Goal: Obtain resource: Obtain resource

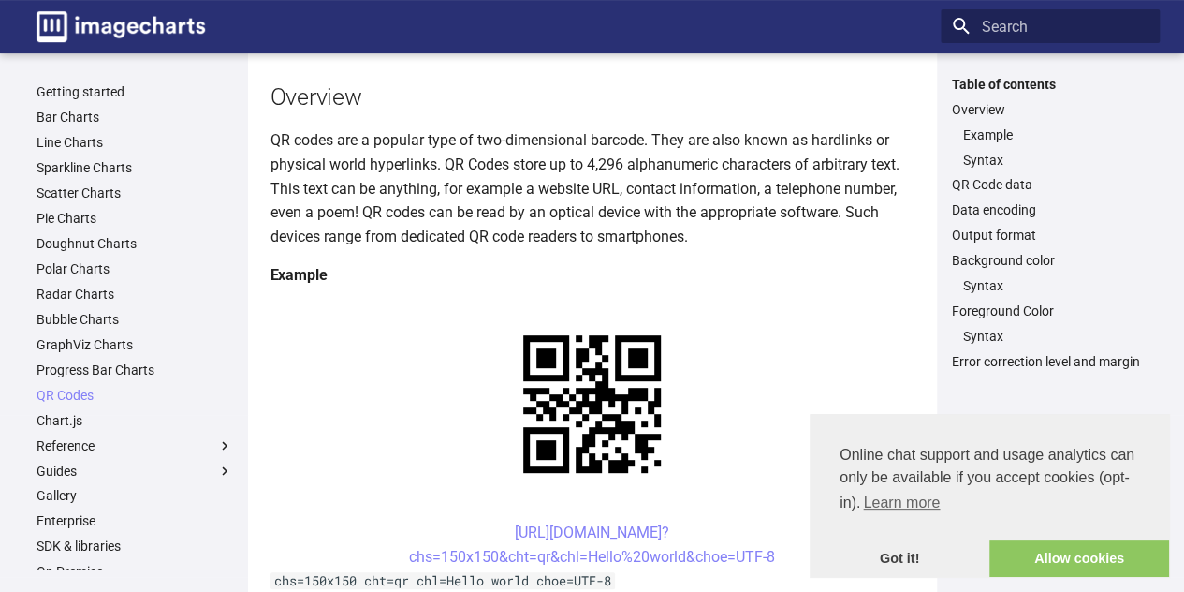
scroll to position [183, 0]
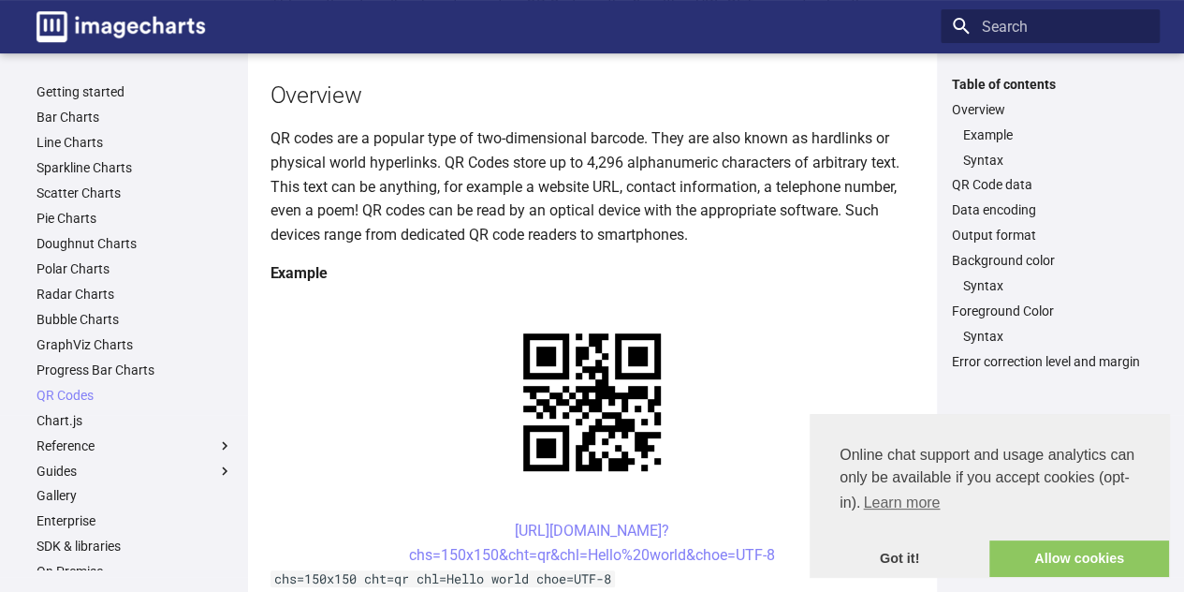
drag, startPoint x: 474, startPoint y: 345, endPoint x: 783, endPoint y: 377, distance: 310.6
click at [783, 519] on center "[URL][DOMAIN_NAME]? chs=150x150&cht=qr&chl=Hello%20world&choe=UTF-8" at bounding box center [593, 543] width 644 height 48
copy link "[URL][DOMAIN_NAME]? chs=150x150&cht=qr&chl=Hello%20world&choe=UTF-8"
